Goal: Transaction & Acquisition: Purchase product/service

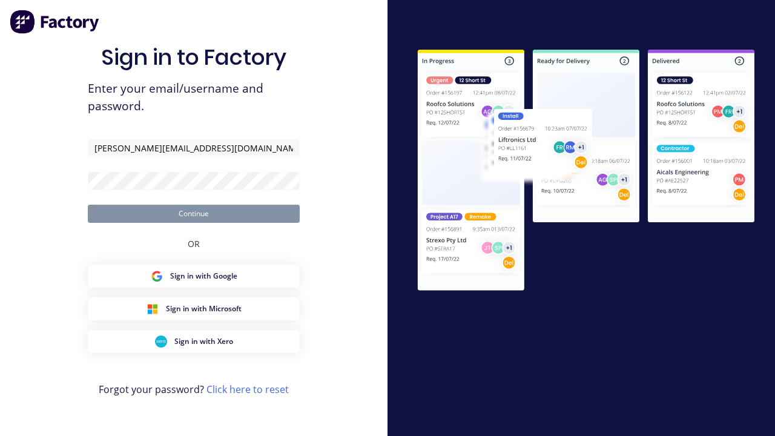
type input "[PERSON_NAME][EMAIL_ADDRESS][DOMAIN_NAME]"
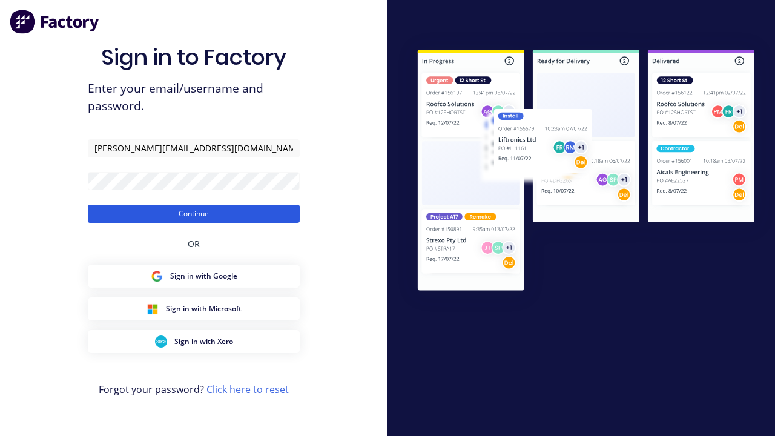
click at [194, 213] on button "Continue" at bounding box center [194, 214] width 212 height 18
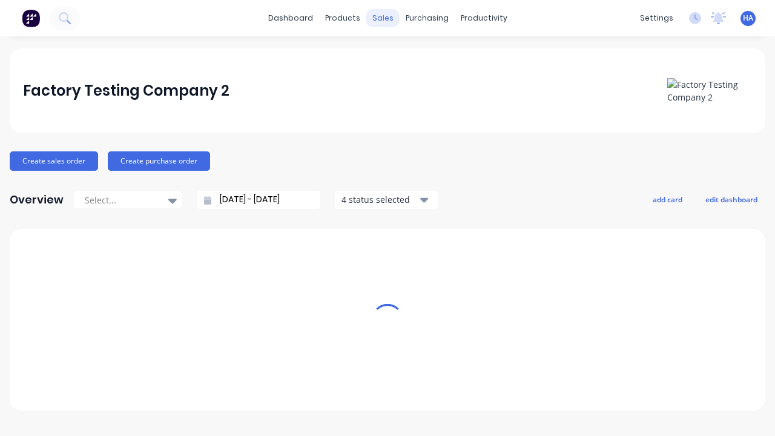
click at [383, 18] on div "sales" at bounding box center [382, 18] width 33 height 18
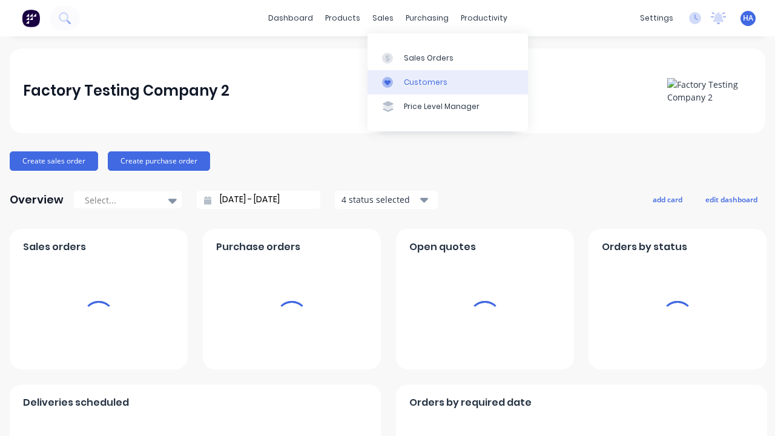
click at [447, 82] on link "Customers" at bounding box center [448, 82] width 160 height 24
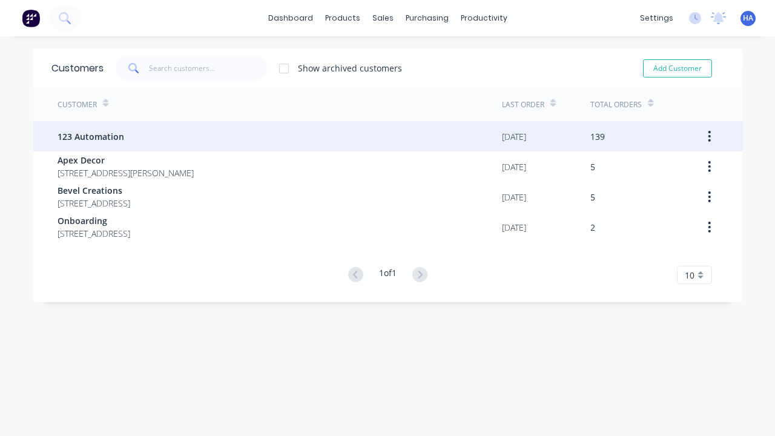
click at [90, 136] on span "123 Automation" at bounding box center [91, 136] width 67 height 13
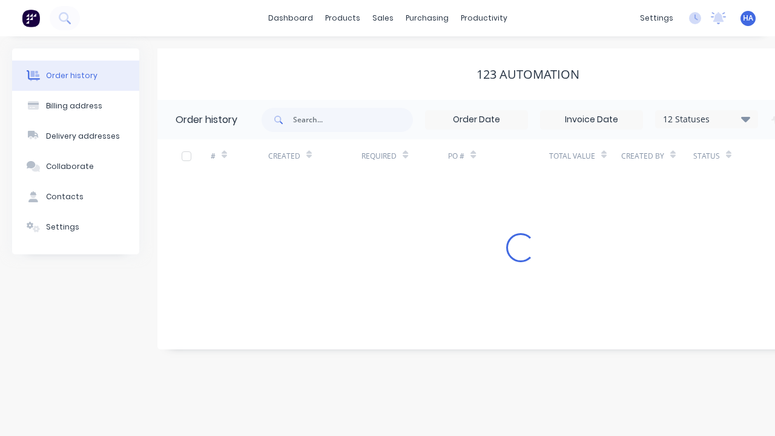
scroll to position [0, 124]
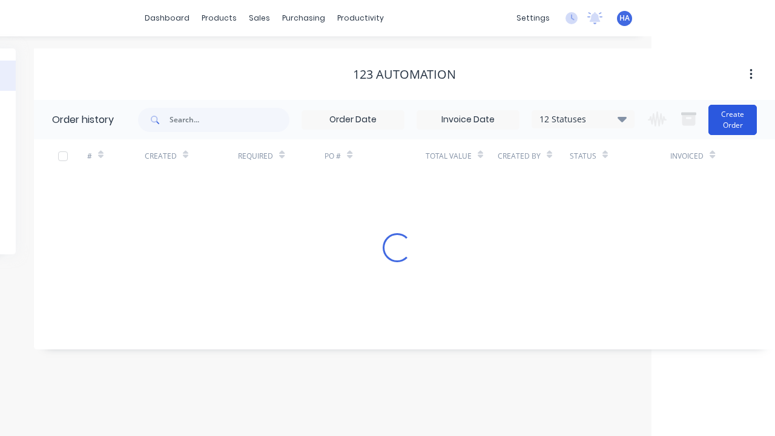
click at [733, 119] on button "Create Order" at bounding box center [732, 120] width 48 height 30
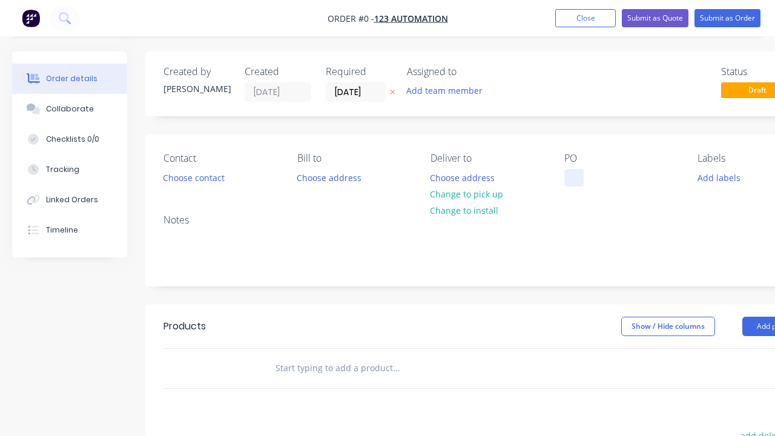
click at [573, 177] on div at bounding box center [573, 178] width 19 height 18
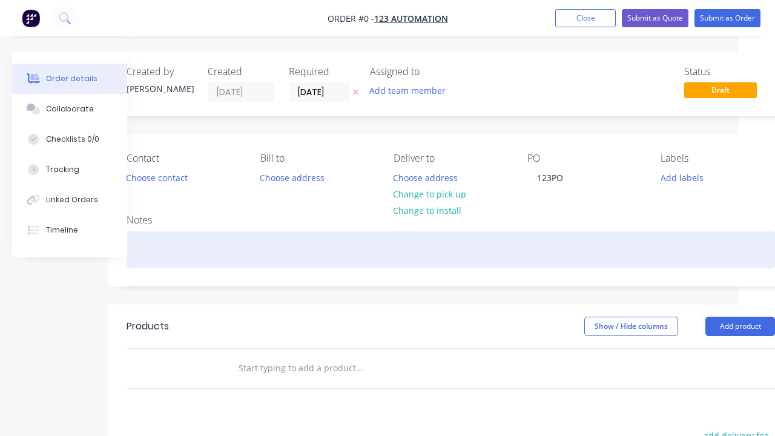
click at [451, 249] on div "Order details Collaborate Checklists 0/0 Tracking Linked Orders Timeline Order …" at bounding box center [384, 374] width 842 height 646
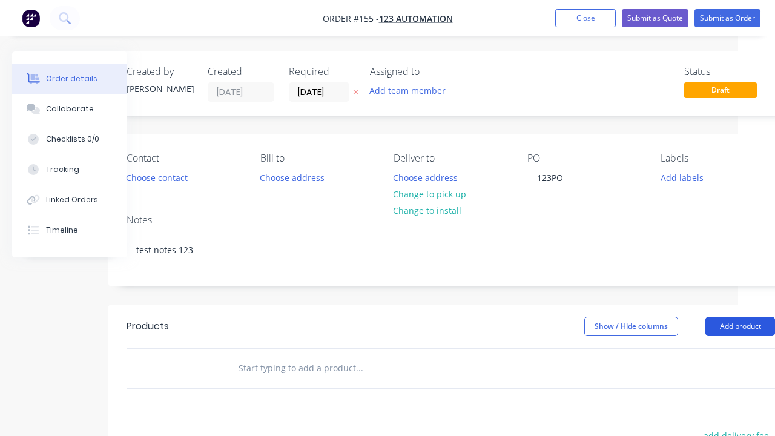
click at [740, 326] on button "Add product" at bounding box center [740, 326] width 70 height 19
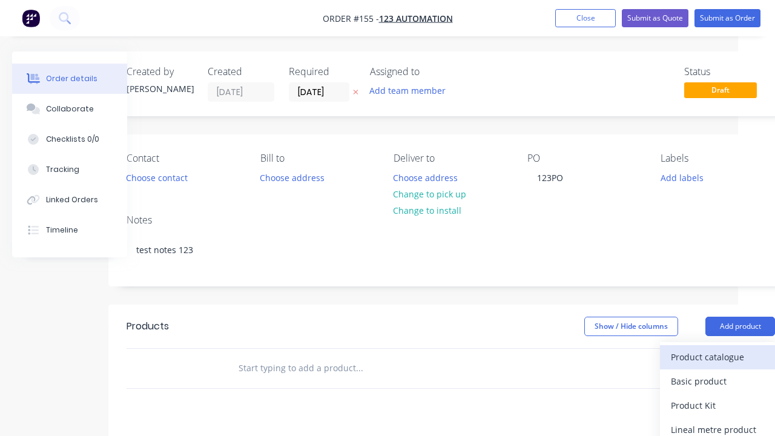
click at [718, 357] on div "Product catalogue" at bounding box center [717, 357] width 93 height 18
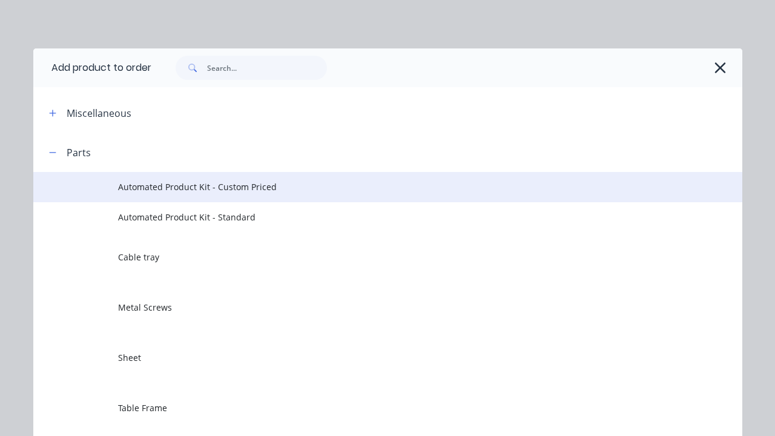
click at [368, 187] on span "Automated Product Kit - Custom Priced" at bounding box center [367, 186] width 499 height 13
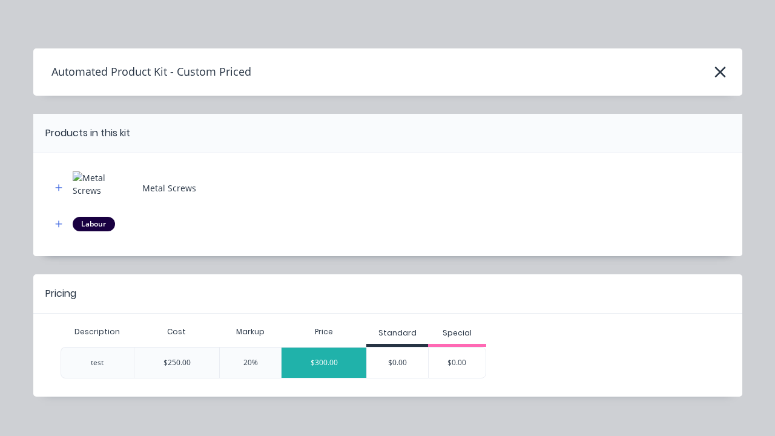
click at [324, 362] on div "$300.00" at bounding box center [324, 363] width 85 height 30
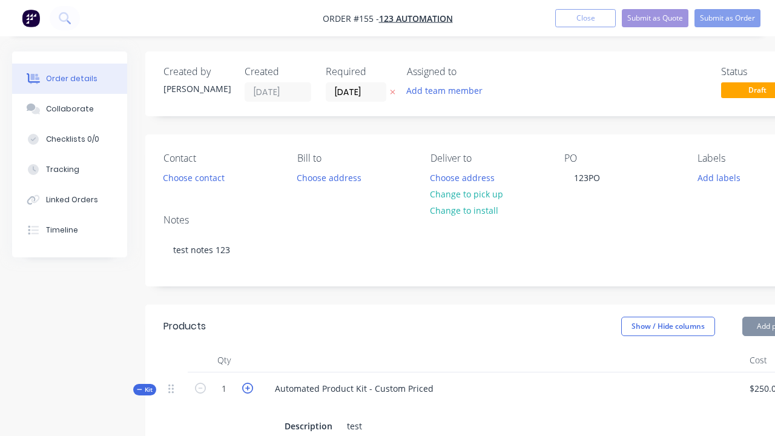
click at [248, 387] on icon "button" at bounding box center [247, 388] width 11 height 11
type input "2"
type input "$600.00"
type input "2"
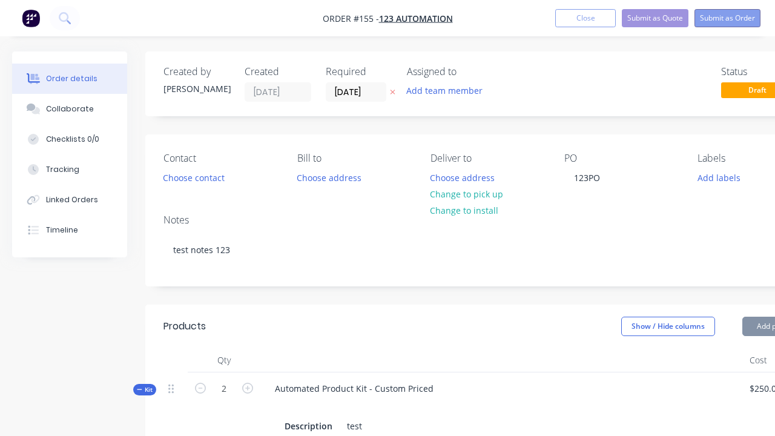
click at [727, 18] on button "Submit as Order" at bounding box center [728, 18] width 66 height 18
